Goal: Information Seeking & Learning: Learn about a topic

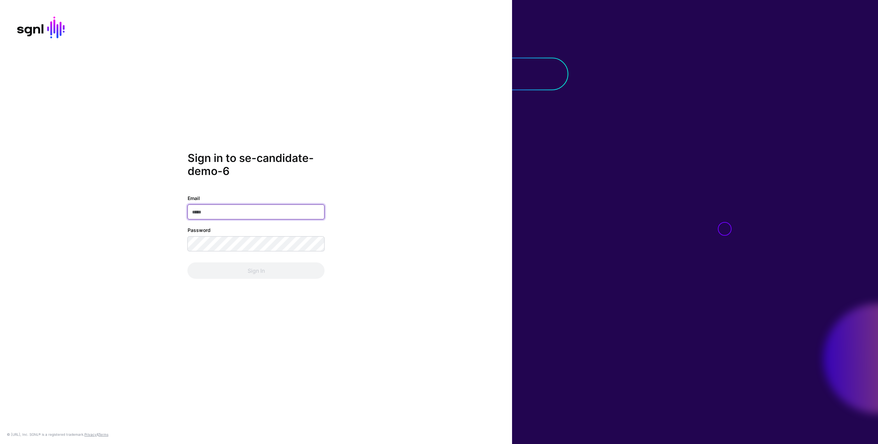
type input "**********"
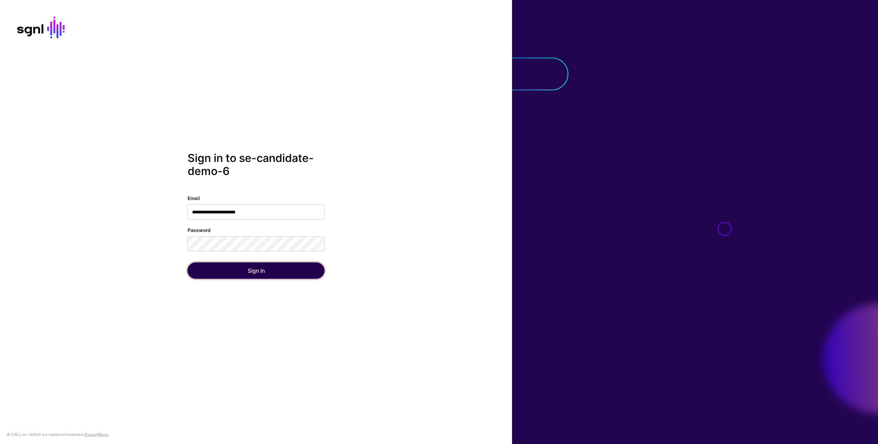
click at [279, 271] on button "Sign In" at bounding box center [256, 270] width 137 height 16
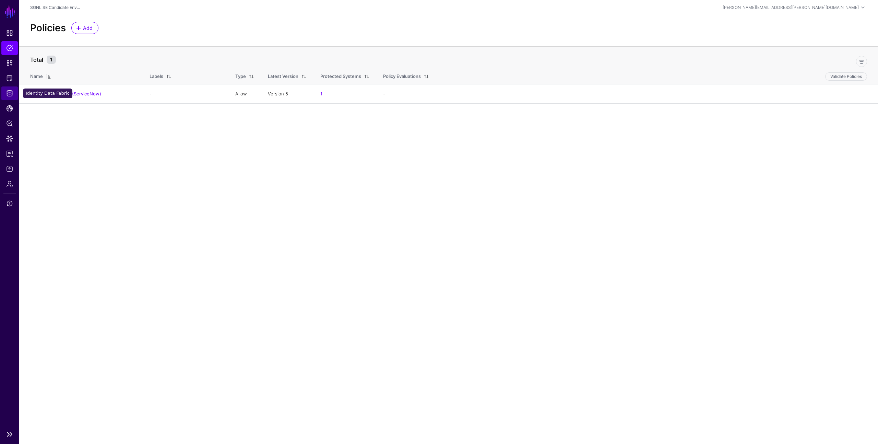
click at [9, 94] on span "Identity Data Fabric" at bounding box center [9, 93] width 7 height 7
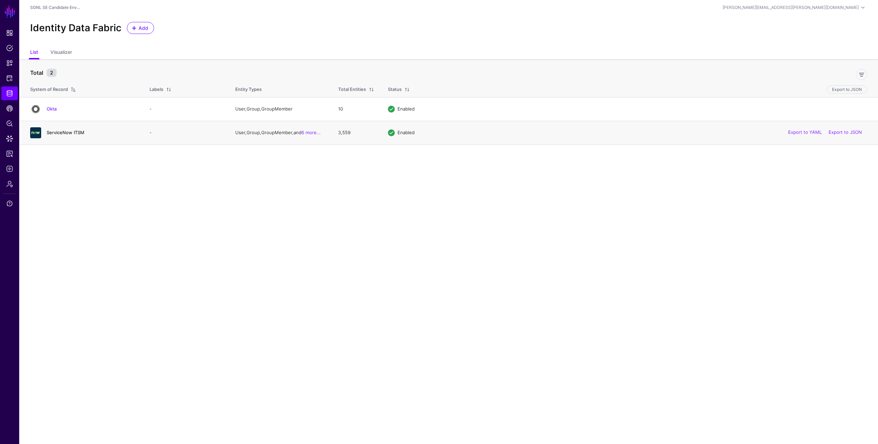
click at [59, 133] on link "ServiceNow ITSM" at bounding box center [66, 132] width 38 height 5
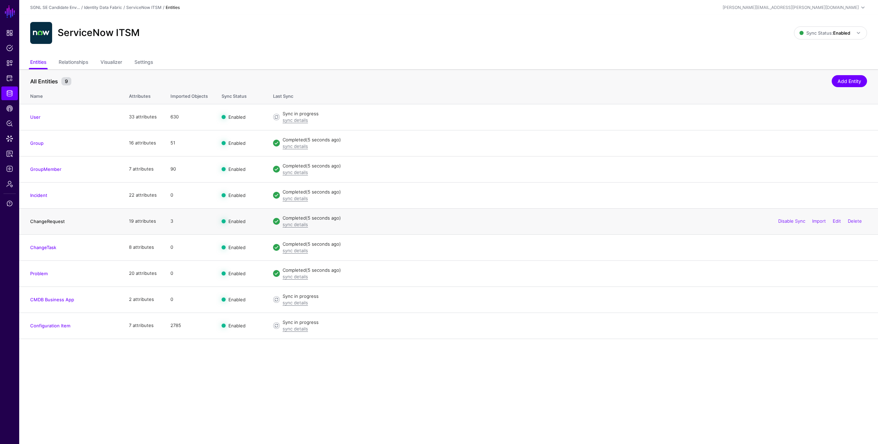
click at [44, 220] on link "ChangeRequest" at bounding box center [47, 220] width 35 height 5
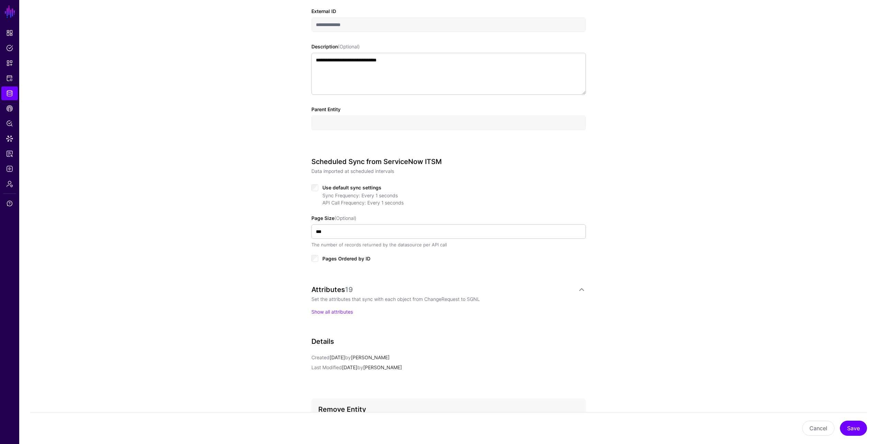
scroll to position [197, 0]
click at [329, 308] on link "Show all attributes" at bounding box center [331, 310] width 41 height 6
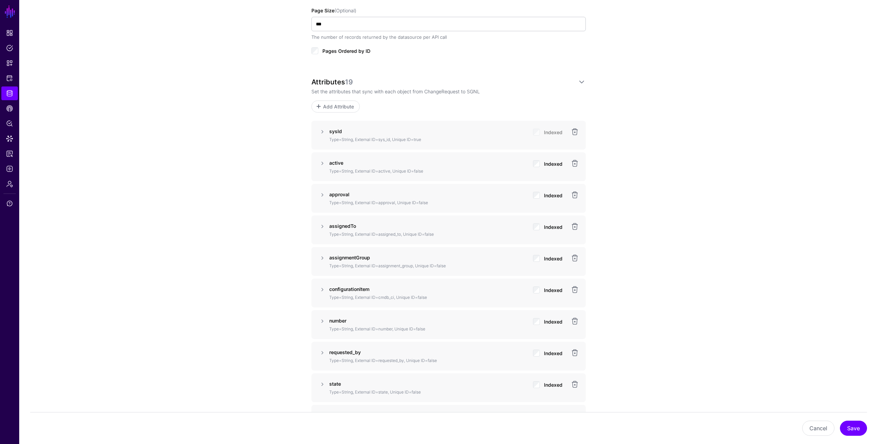
scroll to position [404, 0]
click at [322, 192] on link at bounding box center [322, 193] width 8 height 8
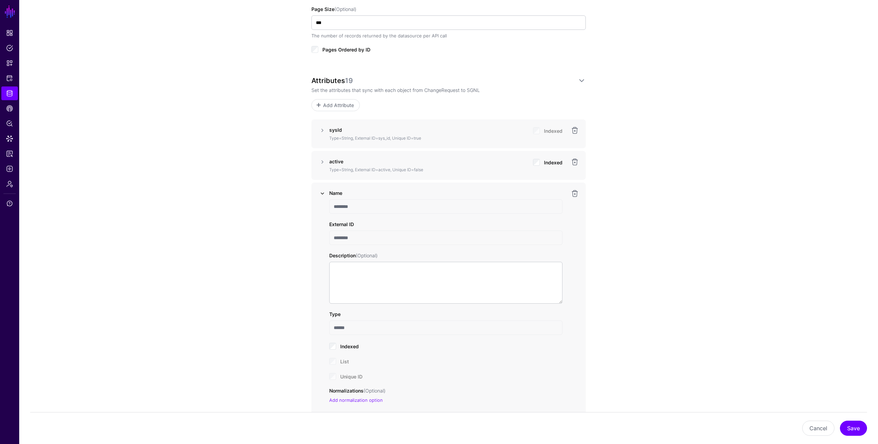
click at [322, 192] on link at bounding box center [322, 193] width 8 height 8
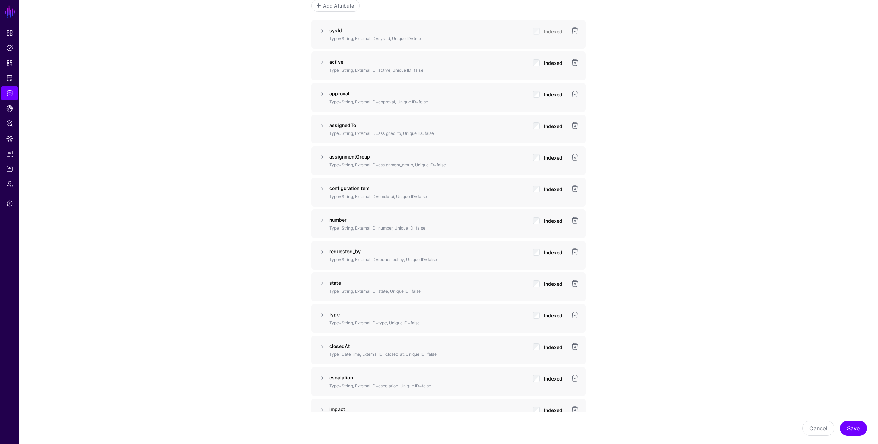
scroll to position [503, 0]
click at [321, 284] on link at bounding box center [322, 284] width 8 height 8
click at [322, 283] on link at bounding box center [322, 284] width 8 height 8
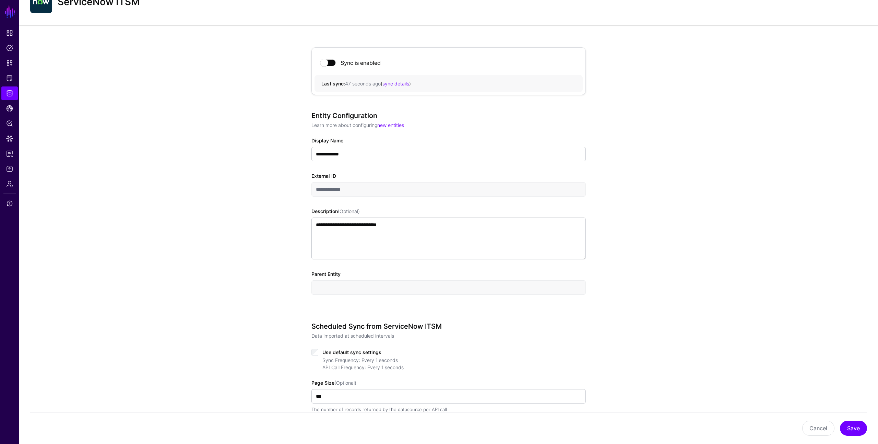
scroll to position [0, 0]
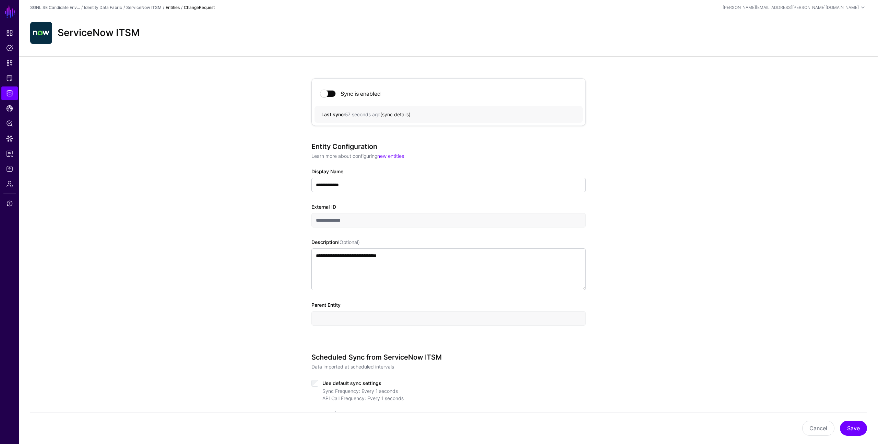
click at [396, 115] on link "sync details" at bounding box center [395, 114] width 27 height 6
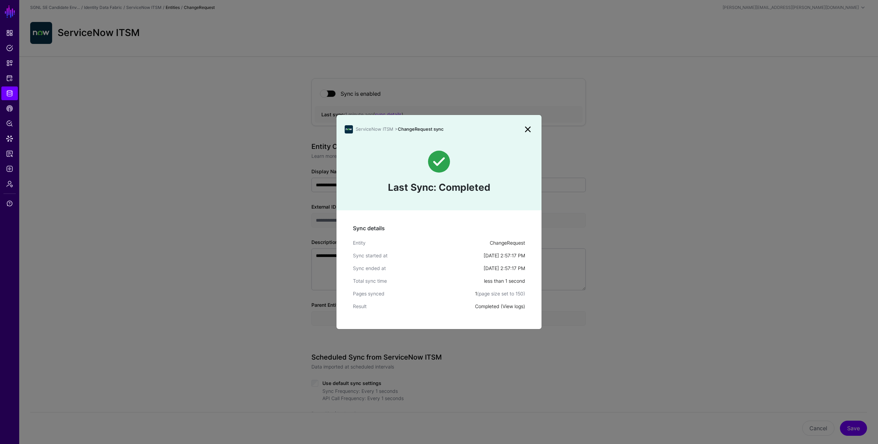
click at [509, 304] on link "View logs" at bounding box center [512, 306] width 21 height 6
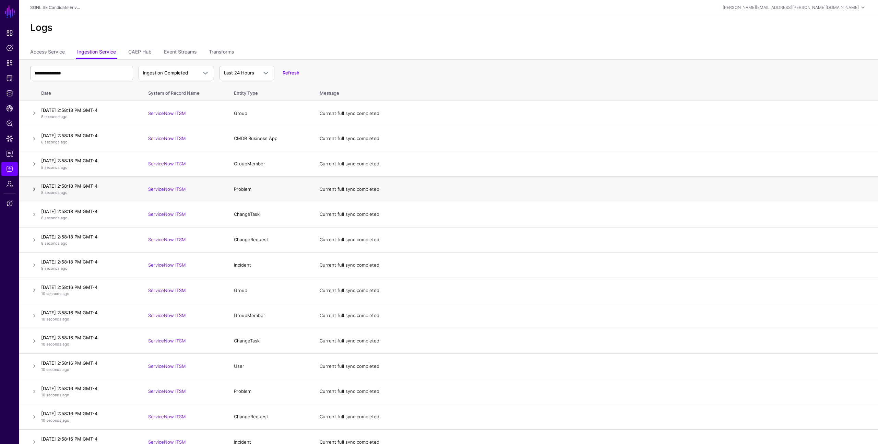
click at [34, 190] on link at bounding box center [34, 189] width 8 height 8
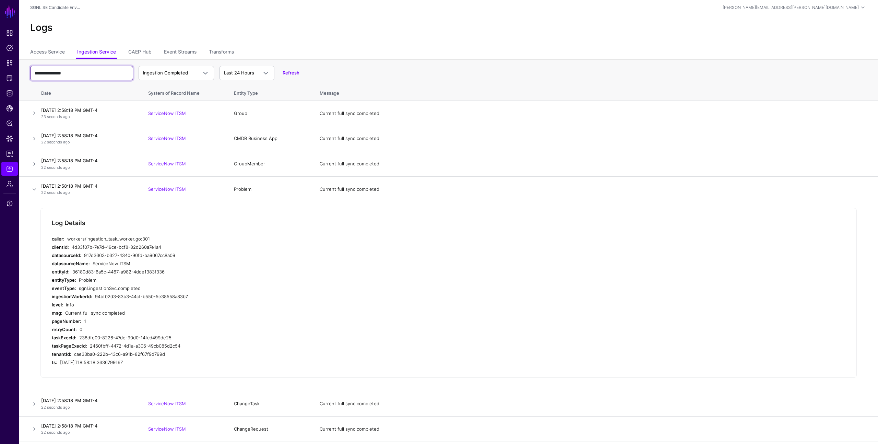
click at [113, 74] on input "**********" at bounding box center [81, 73] width 103 height 14
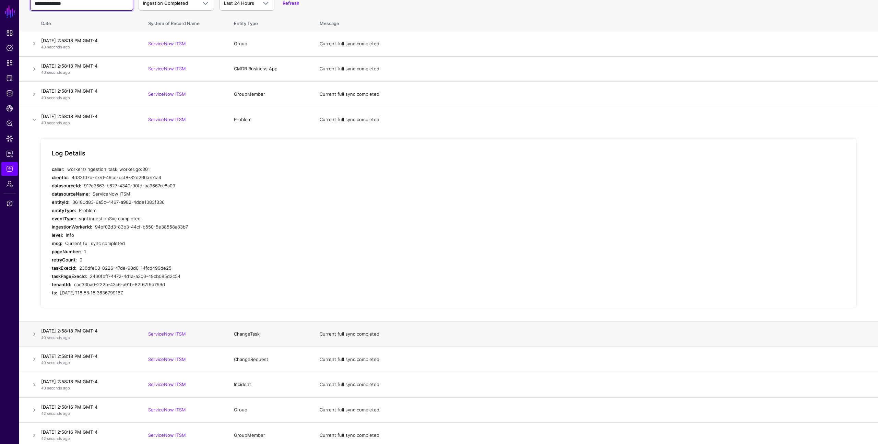
scroll to position [71, 0]
click at [35, 331] on link at bounding box center [34, 332] width 8 height 8
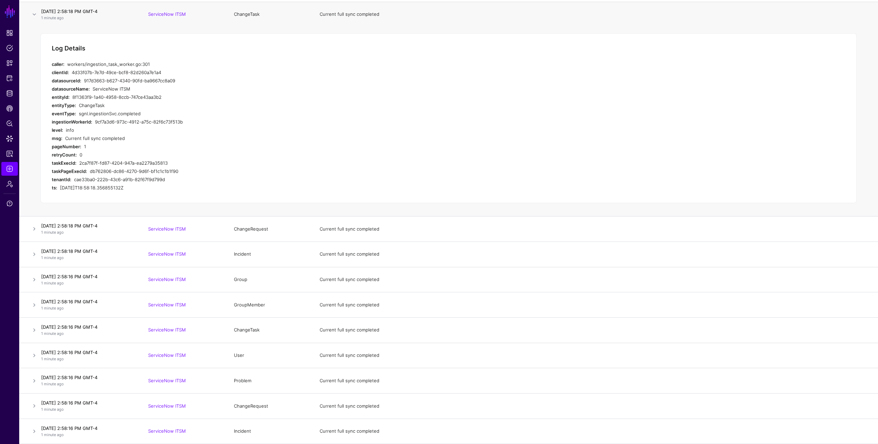
scroll to position [0, 0]
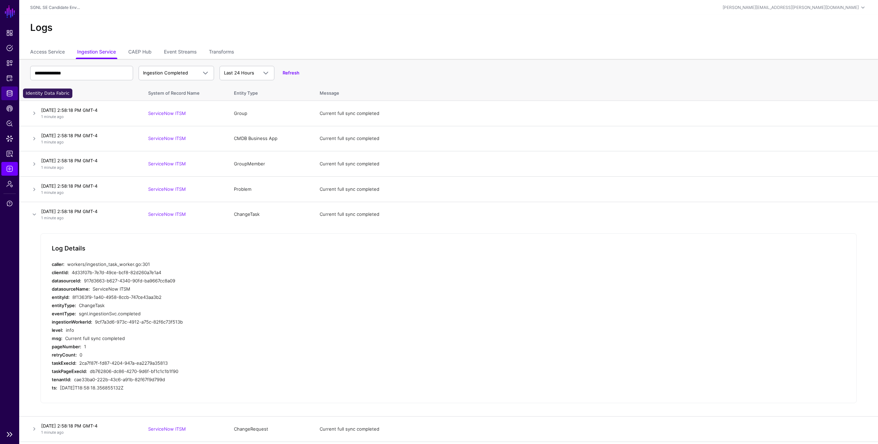
click at [9, 92] on span "Identity Data Fabric" at bounding box center [9, 93] width 7 height 7
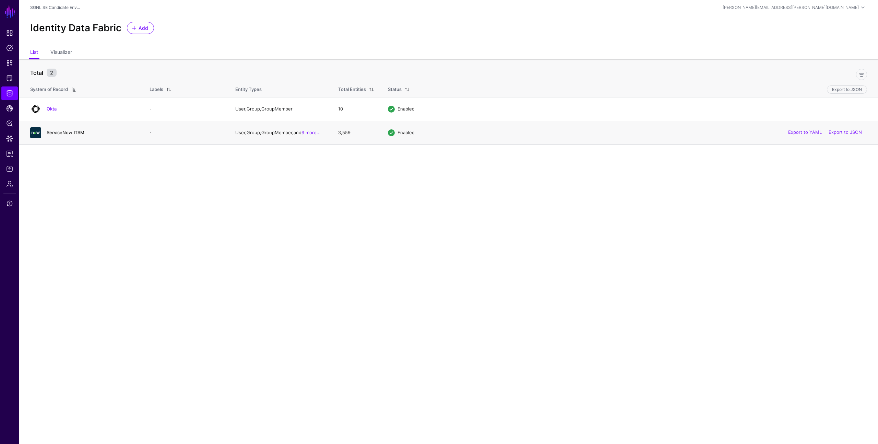
click at [79, 132] on link "ServiceNow ITSM" at bounding box center [66, 132] width 38 height 5
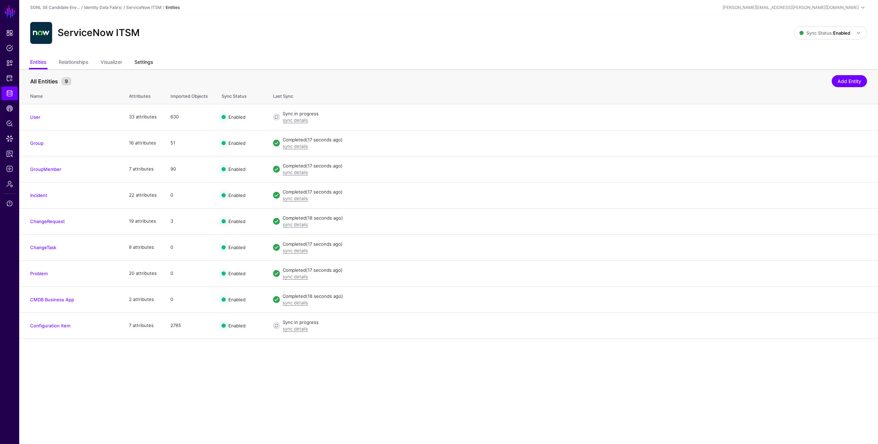
click at [150, 63] on link "Settings" at bounding box center [143, 62] width 19 height 13
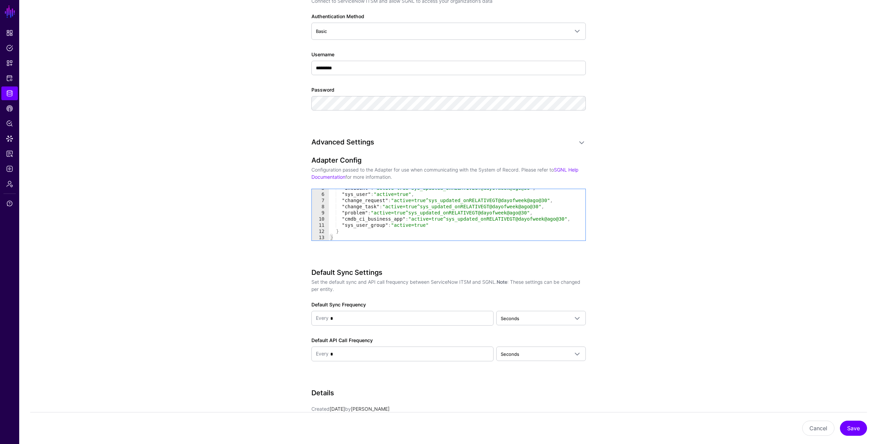
scroll to position [442, 0]
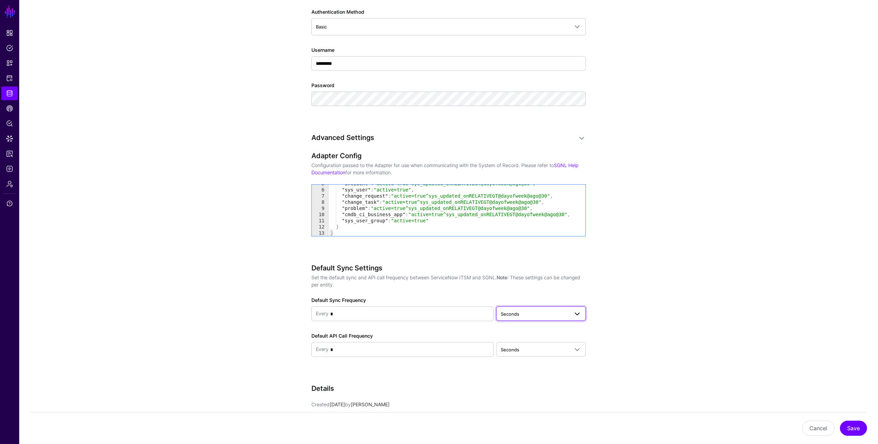
click at [541, 316] on span "Seconds" at bounding box center [535, 314] width 68 height 8
click at [535, 339] on div "Minutes" at bounding box center [541, 340] width 79 height 7
click at [532, 348] on span "Seconds" at bounding box center [535, 350] width 68 height 8
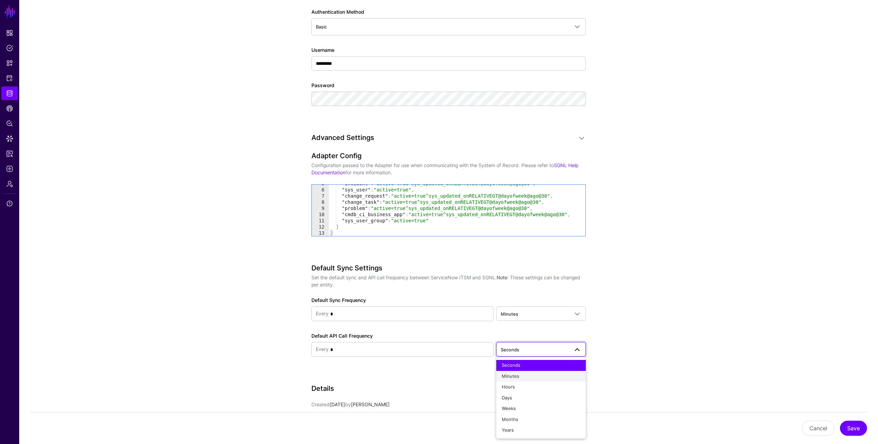
click at [525, 373] on div "Minutes" at bounding box center [541, 376] width 79 height 7
click at [609, 342] on app-datasources-details-form "**********" at bounding box center [448, 94] width 859 height 935
click at [846, 422] on button "Save" at bounding box center [853, 427] width 27 height 15
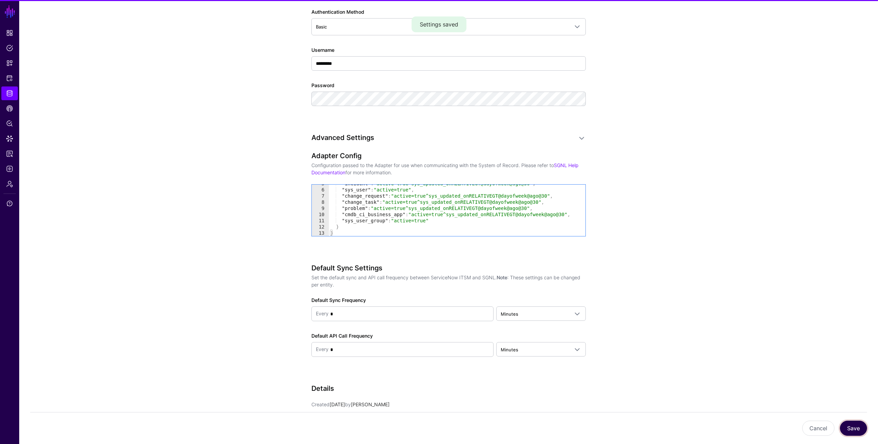
scroll to position [551, 0]
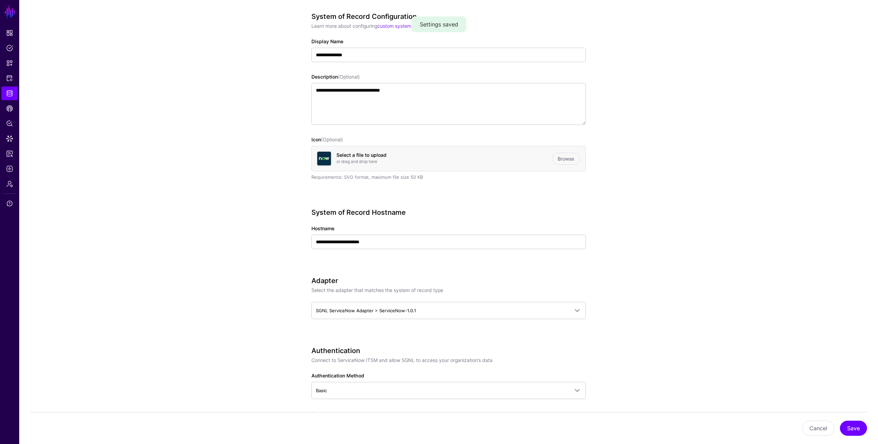
scroll to position [0, 0]
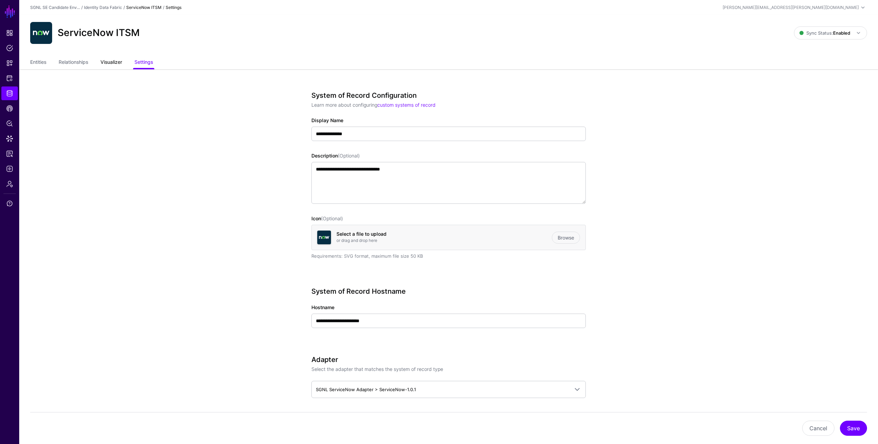
click at [113, 62] on link "Visualizer" at bounding box center [111, 62] width 22 height 13
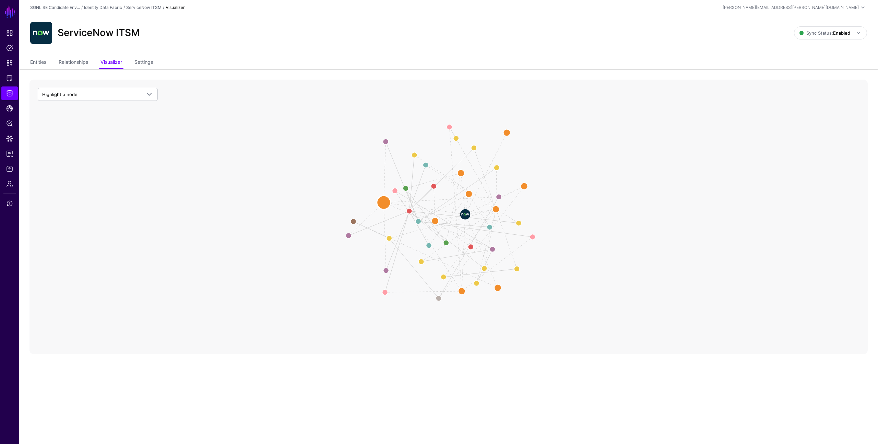
click at [384, 202] on circle at bounding box center [384, 202] width 14 height 14
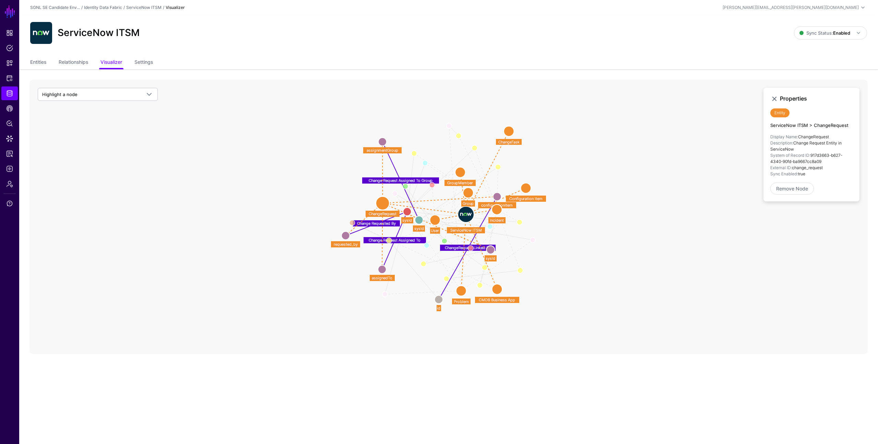
click at [382, 140] on circle at bounding box center [382, 141] width 8 height 8
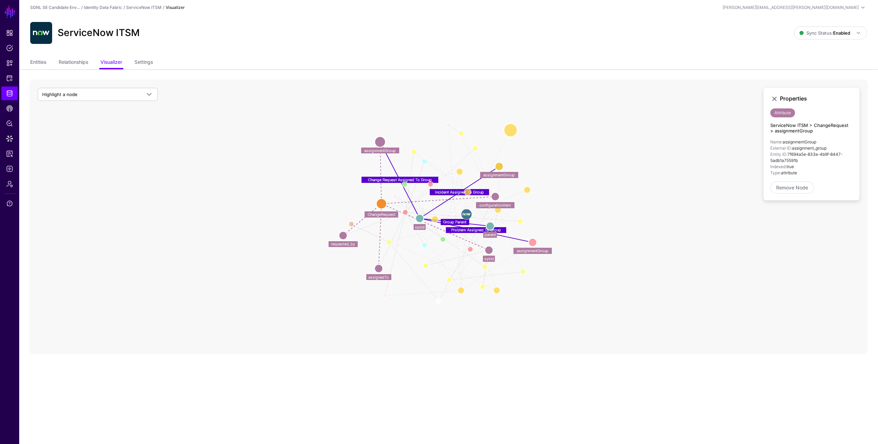
click at [510, 129] on circle at bounding box center [511, 130] width 14 height 14
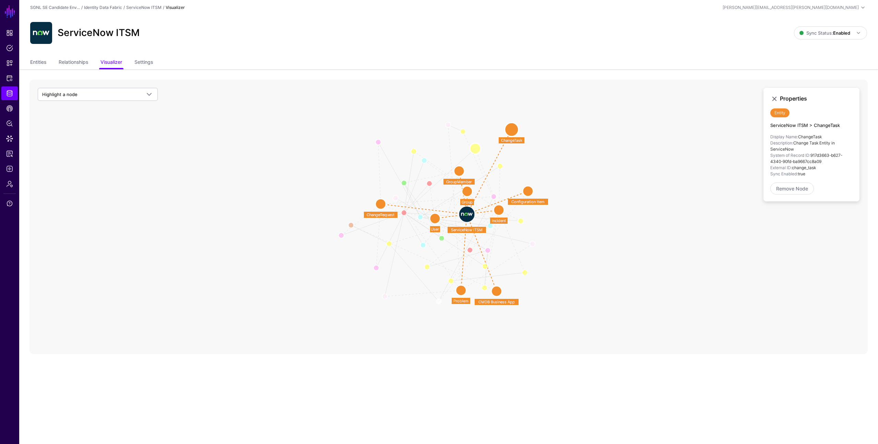
click at [475, 148] on circle at bounding box center [475, 148] width 11 height 11
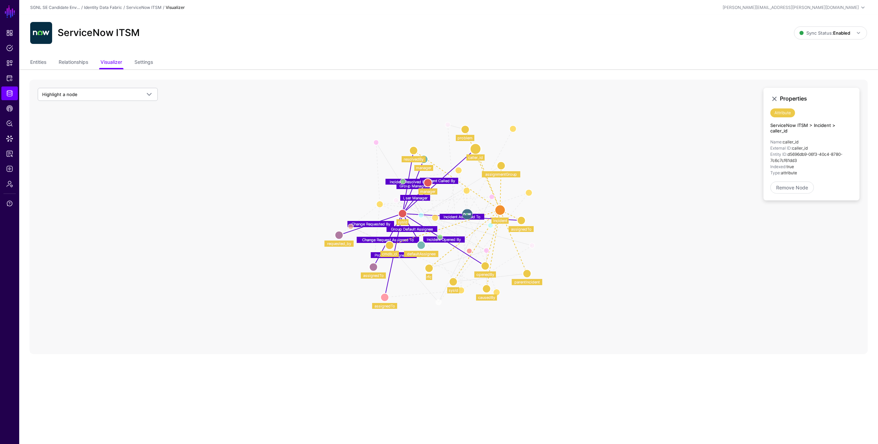
click at [465, 131] on circle at bounding box center [465, 129] width 8 height 8
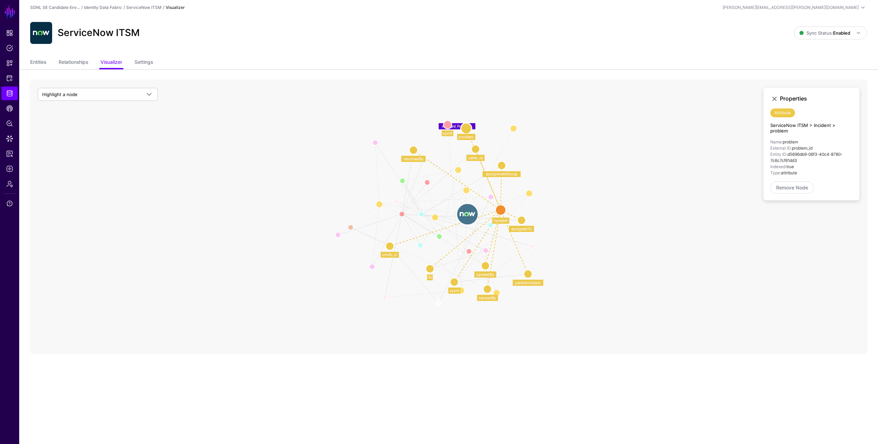
click at [466, 216] on image at bounding box center [467, 214] width 21 height 21
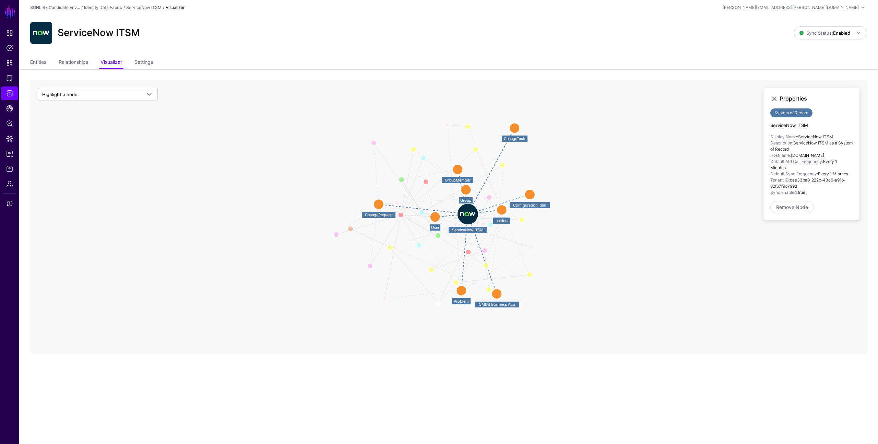
click at [529, 195] on circle at bounding box center [530, 194] width 10 height 10
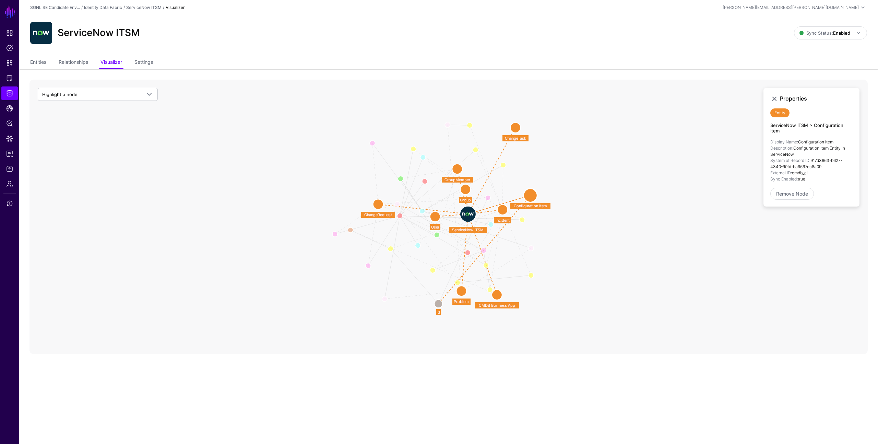
click at [344, 107] on icon "Group Default Assignee Incident Opened By Incident Resolved By User Manager Inc…" at bounding box center [448, 217] width 838 height 274
